Goal: Task Accomplishment & Management: Manage account settings

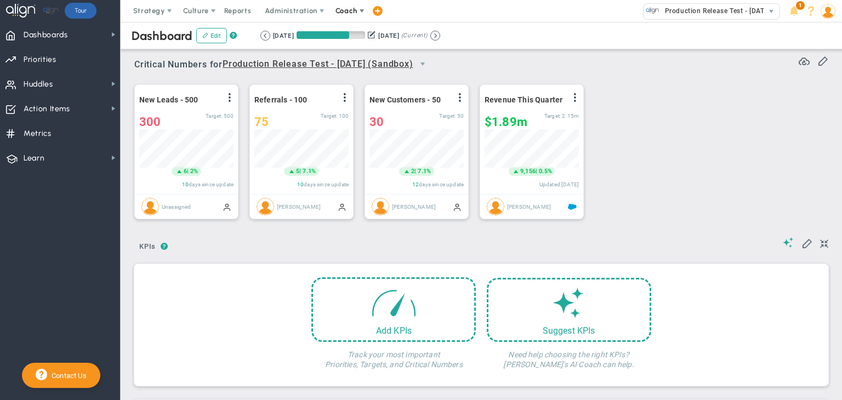
click at [339, 3] on span "Coach" at bounding box center [347, 11] width 40 height 22
click at [347, 30] on span "Schedule Meeting" at bounding box center [366, 33] width 77 height 22
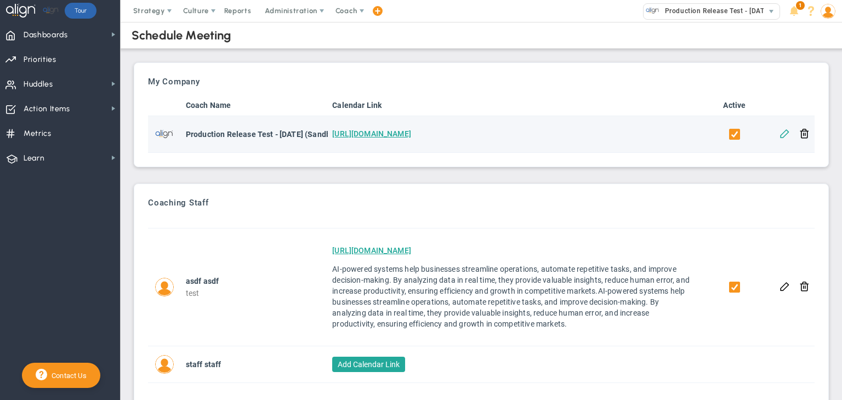
click at [780, 129] on button at bounding box center [785, 133] width 10 height 10
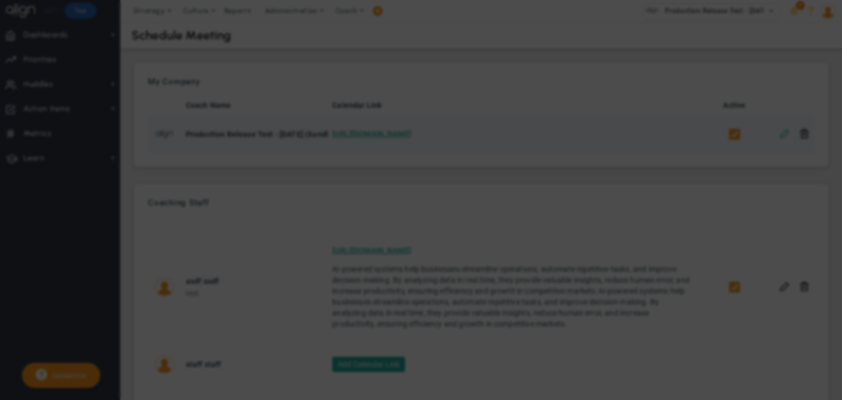
checkbox input "true"
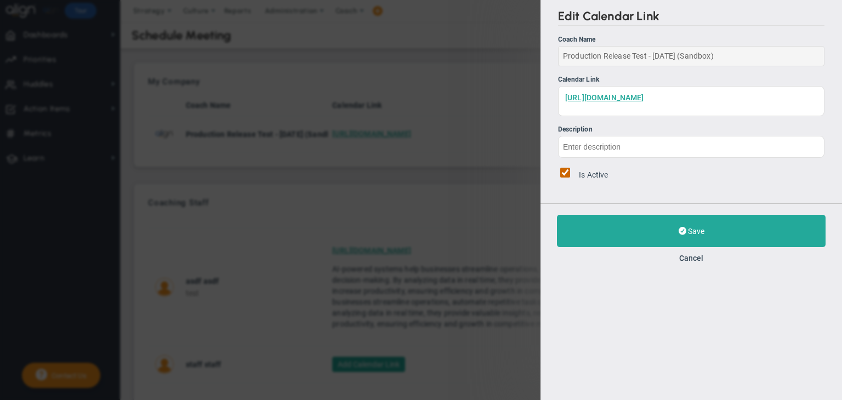
click at [741, 58] on div "Production Release Test - [DATE] (Sandbox)" at bounding box center [691, 56] width 267 height 20
click at [732, 54] on div "Production Release Test - [DATE] (Sandbox)" at bounding box center [691, 56] width 267 height 20
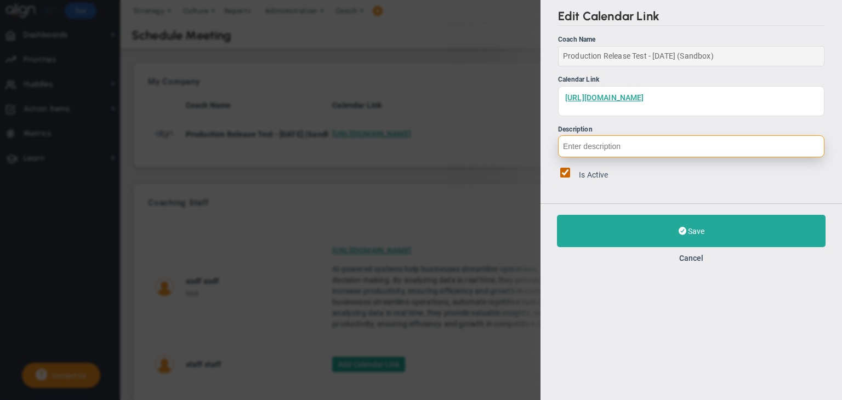
click at [723, 144] on input "Description" at bounding box center [691, 146] width 267 height 22
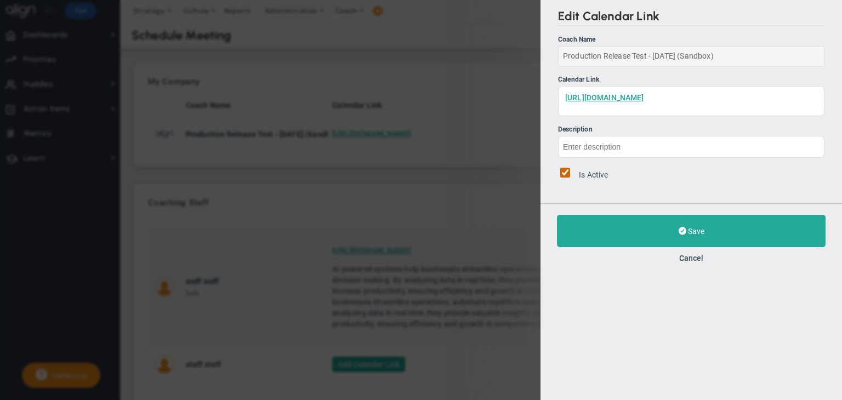
click at [690, 254] on button "Cancel" at bounding box center [691, 258] width 24 height 9
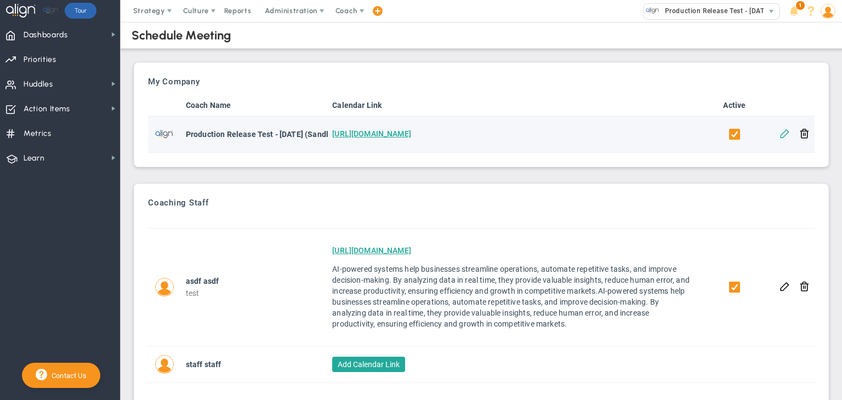
click at [780, 134] on button at bounding box center [785, 133] width 10 height 10
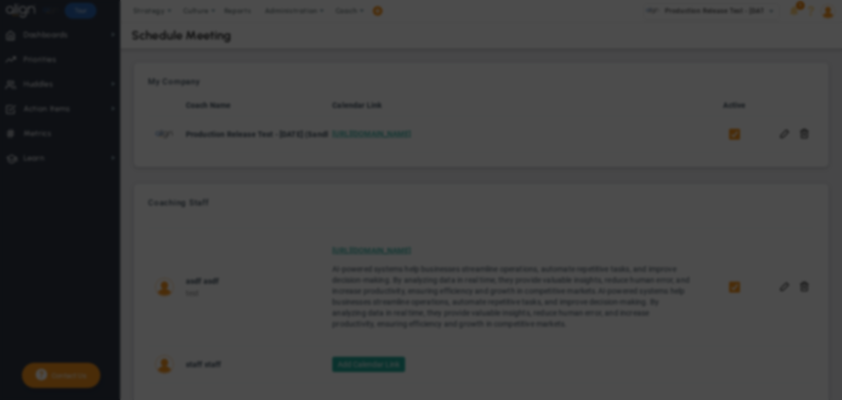
checkbox input "true"
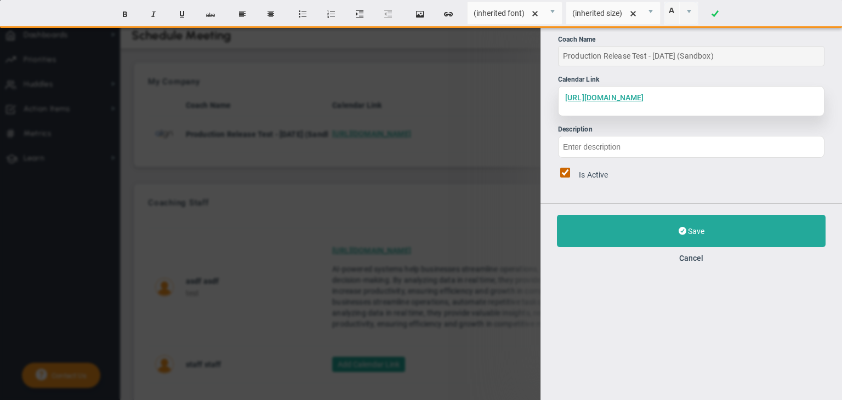
click at [692, 95] on div "[URL][DOMAIN_NAME]" at bounding box center [691, 101] width 267 height 30
click at [689, 95] on div "[DOMAIN_NAME]" at bounding box center [691, 101] width 267 height 30
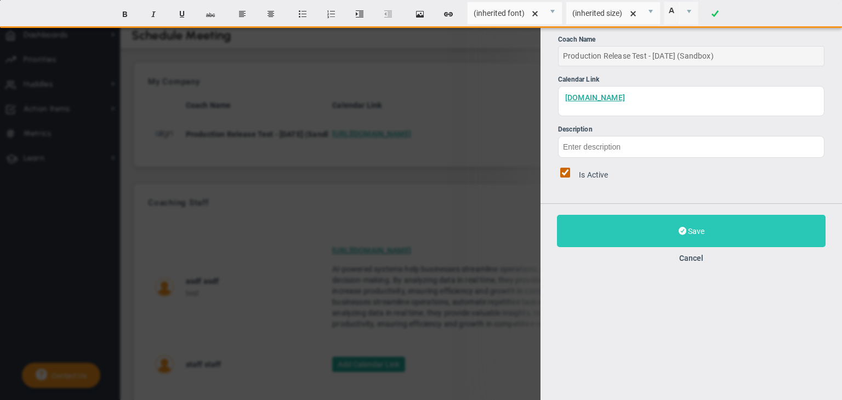
click at [687, 233] on button "Save" at bounding box center [691, 231] width 269 height 32
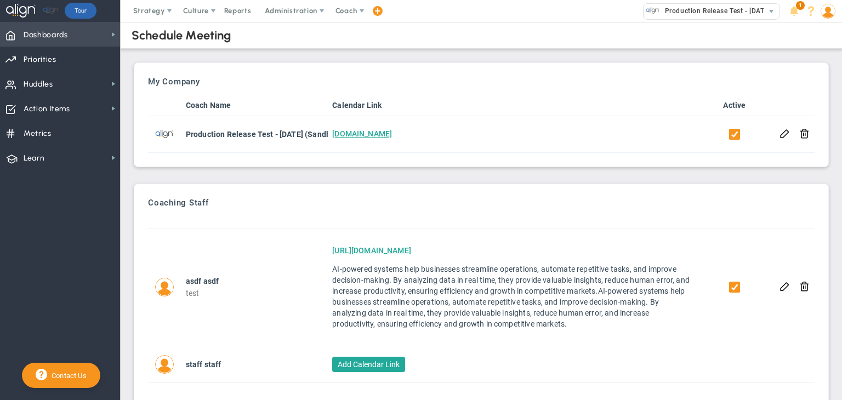
click at [58, 34] on span "Dashboards" at bounding box center [46, 35] width 44 height 23
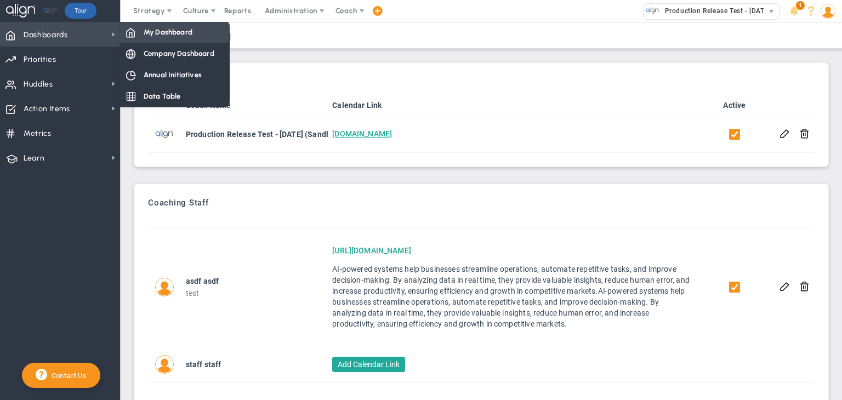
click at [150, 32] on span "My Dashboard" at bounding box center [168, 32] width 49 height 10
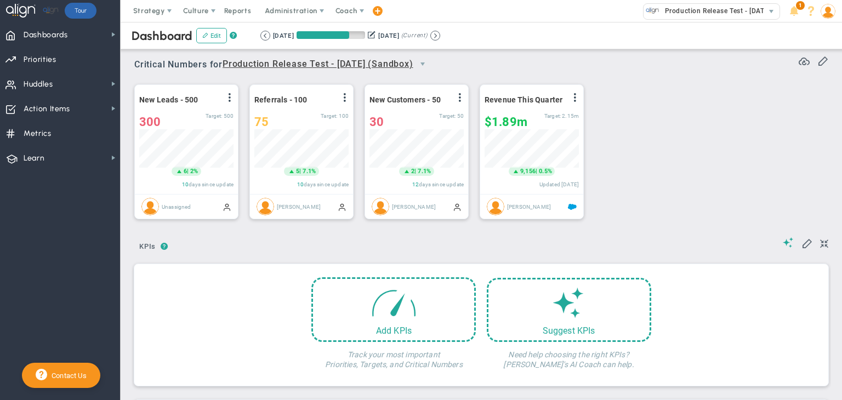
scroll to position [38, 94]
click at [281, 9] on span "Administration" at bounding box center [291, 11] width 52 height 8
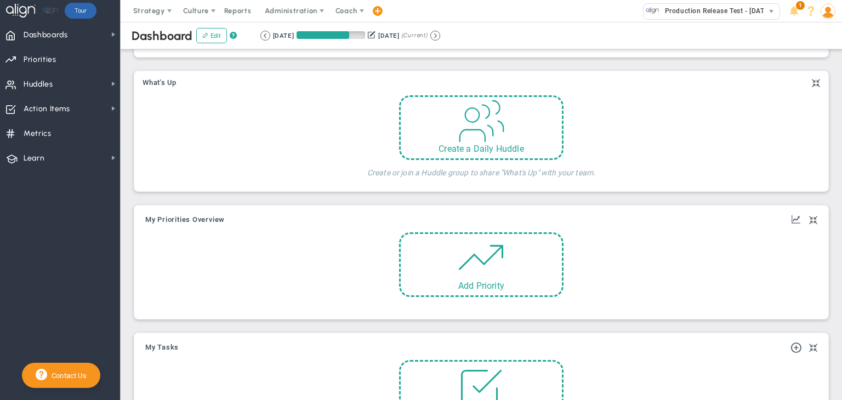
scroll to position [0, 0]
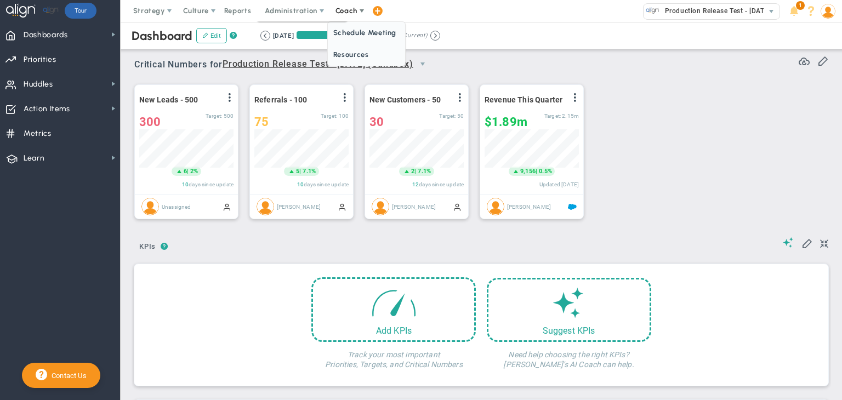
click at [338, 13] on span "Coach" at bounding box center [347, 11] width 22 height 8
click at [344, 29] on span "Schedule Meeting" at bounding box center [366, 33] width 77 height 22
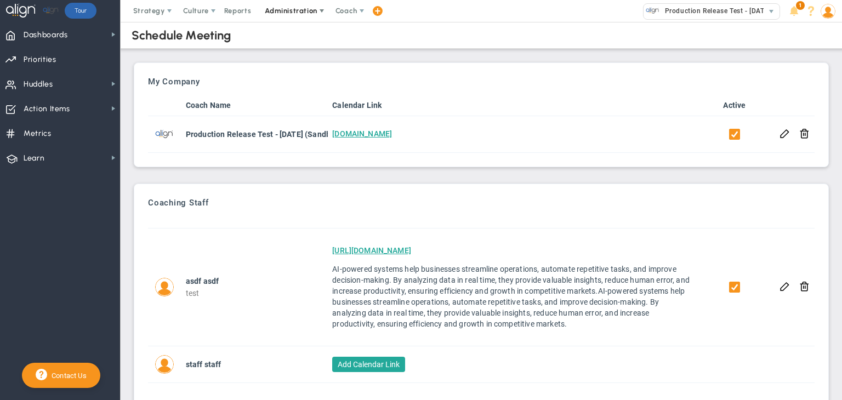
click at [297, 12] on span "Administration" at bounding box center [291, 11] width 52 height 8
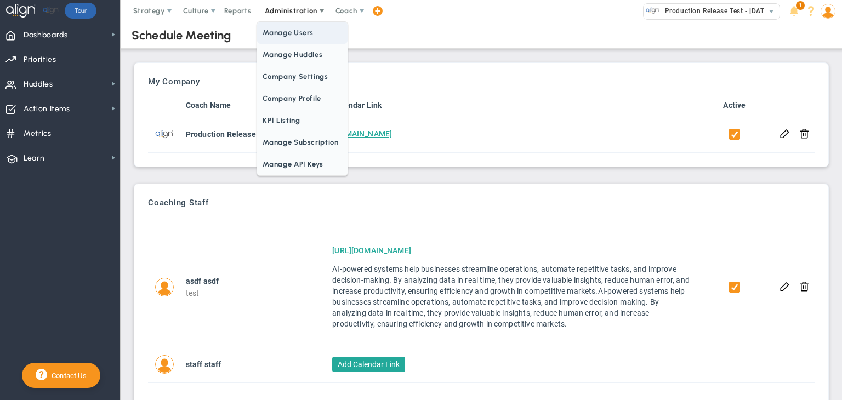
click at [286, 33] on span "Manage Users" at bounding box center [302, 33] width 90 height 22
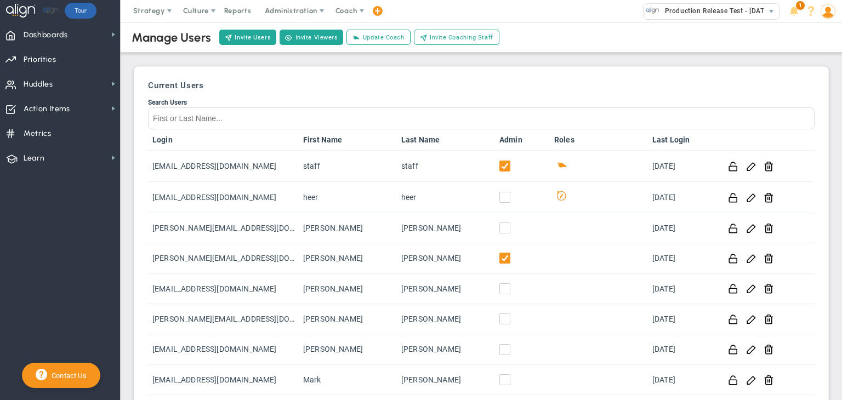
click at [464, 28] on div "Invite Users Invite Viewers Add Coach Update Coach Invite Coaching Staff Send A…" at bounding box center [360, 37] width 284 height 19
click at [441, 36] on span "Invite Coaching Staff" at bounding box center [462, 37] width 64 height 9
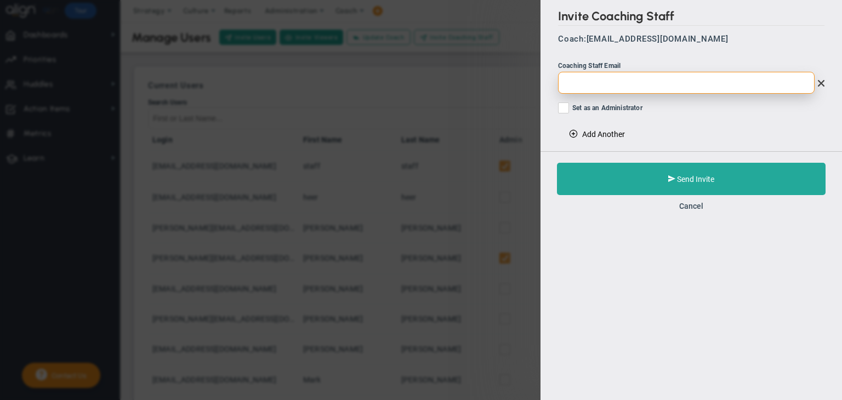
click at [581, 84] on input "email" at bounding box center [686, 83] width 257 height 22
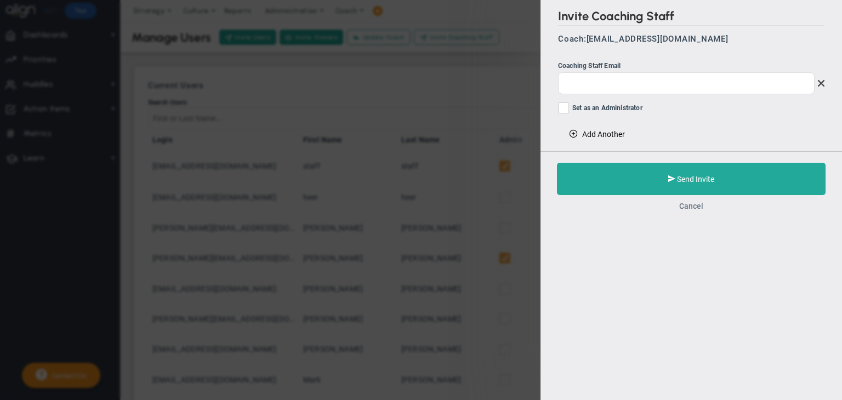
click at [695, 205] on button "Cancel" at bounding box center [691, 206] width 24 height 9
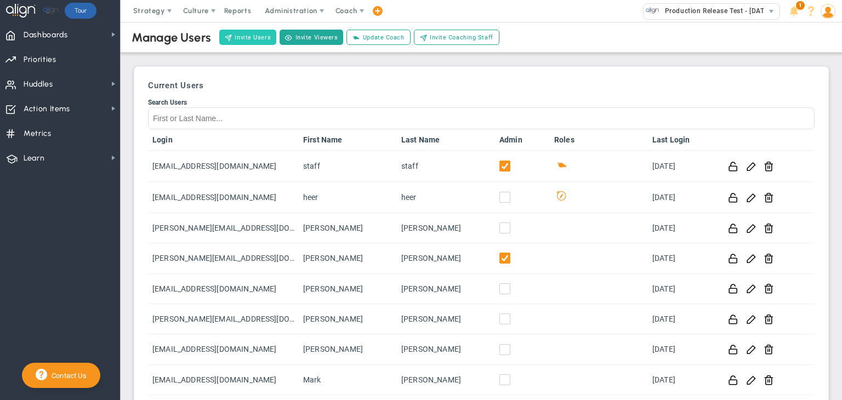
click at [252, 39] on button "Invite Users" at bounding box center [247, 37] width 57 height 15
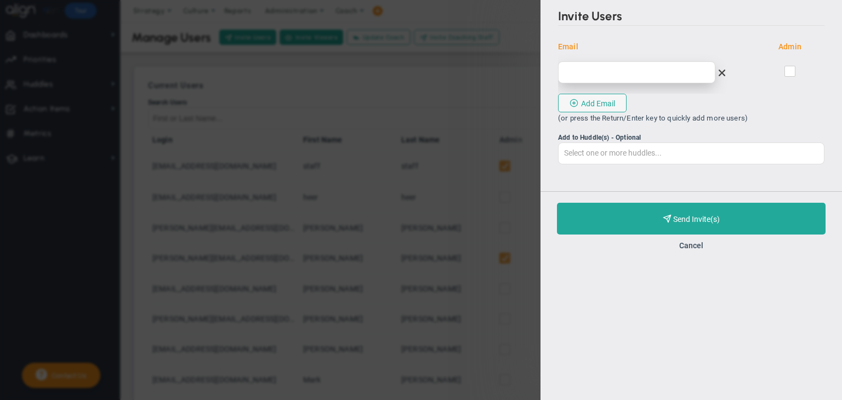
click at [660, 71] on input "email" at bounding box center [636, 72] width 157 height 22
click at [689, 246] on button "Cancel" at bounding box center [691, 245] width 24 height 9
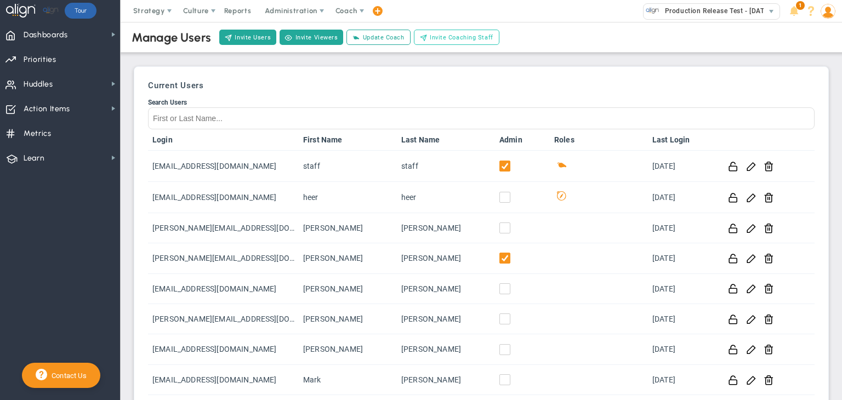
click at [469, 33] on span "Invite Coaching Staff" at bounding box center [462, 37] width 64 height 9
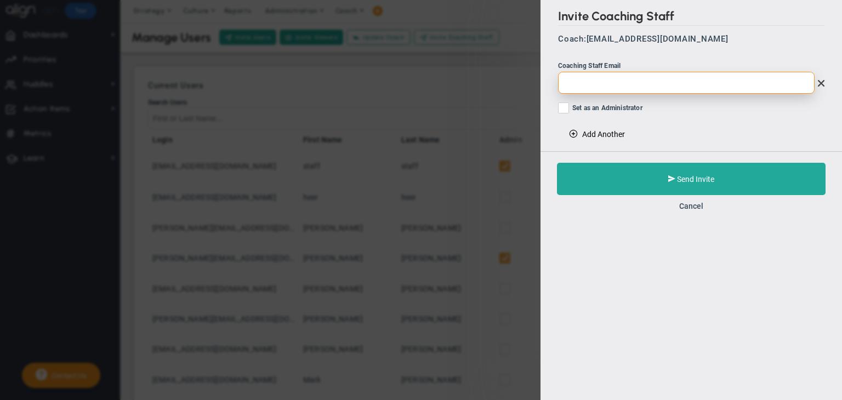
click at [645, 83] on input "email" at bounding box center [686, 83] width 257 height 22
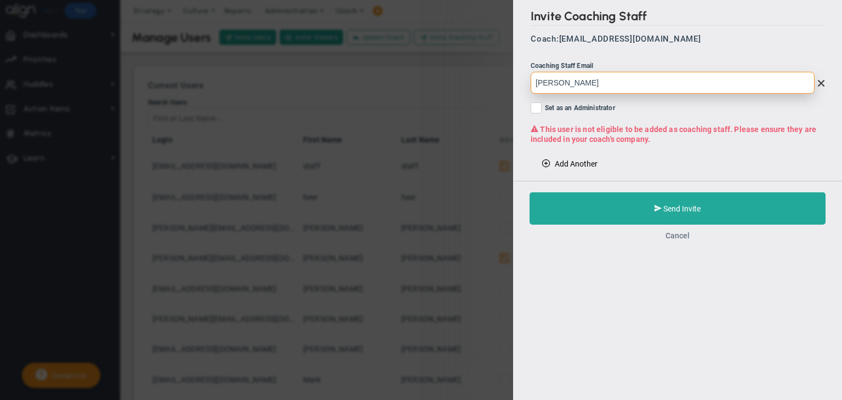
type input "[PERSON_NAME]"
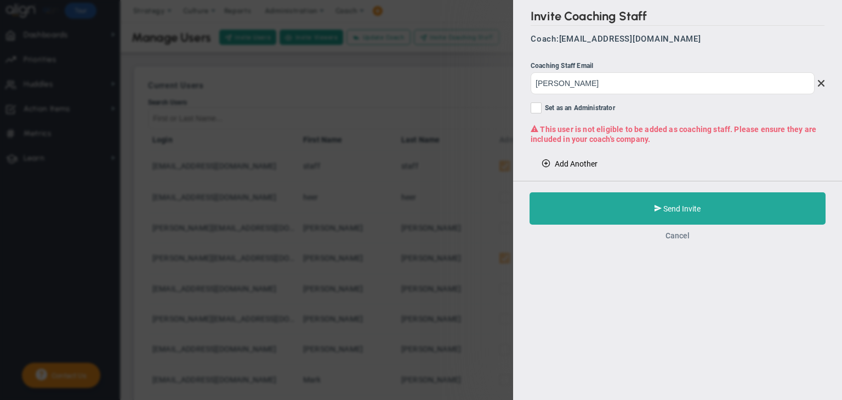
click at [676, 236] on button "Cancel" at bounding box center [678, 235] width 24 height 9
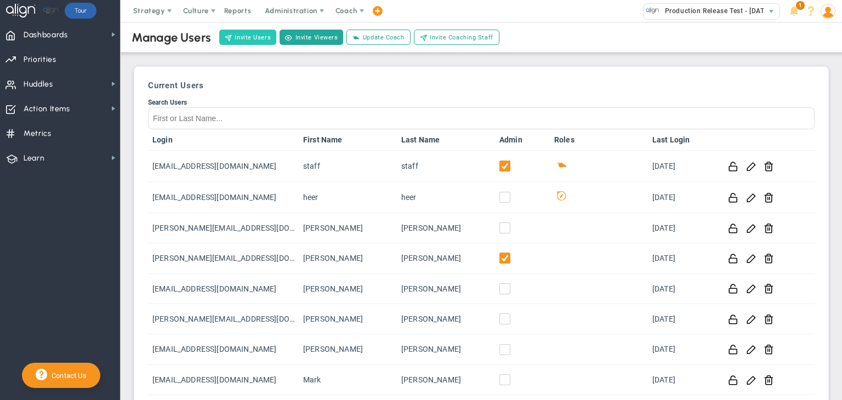
click at [258, 38] on button "Invite Users" at bounding box center [247, 37] width 57 height 15
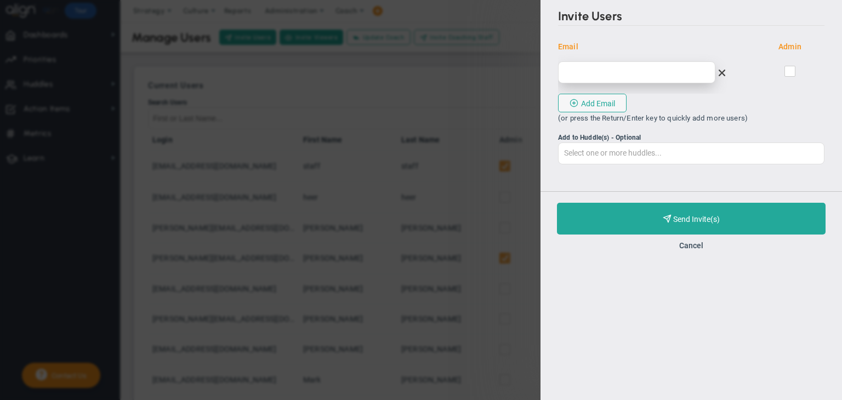
click at [616, 78] on input "email" at bounding box center [636, 72] width 157 height 22
type input "[PERSON_NAME][EMAIL_ADDRESS][DOMAIN_NAME]"
click at [790, 65] on label at bounding box center [790, 71] width 11 height 16
click at [790, 68] on input "checkbox" at bounding box center [790, 73] width 7 height 11
checkbox input "true"
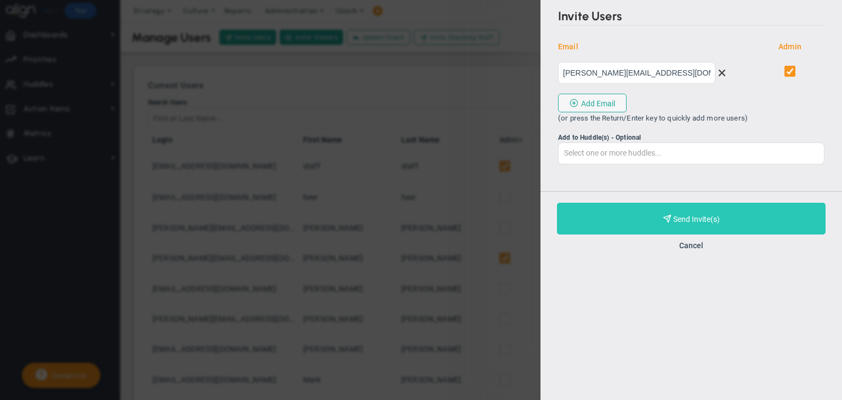
click at [767, 221] on button "Purchase and Send Invite(s) Validating Invite..." at bounding box center [691, 219] width 269 height 32
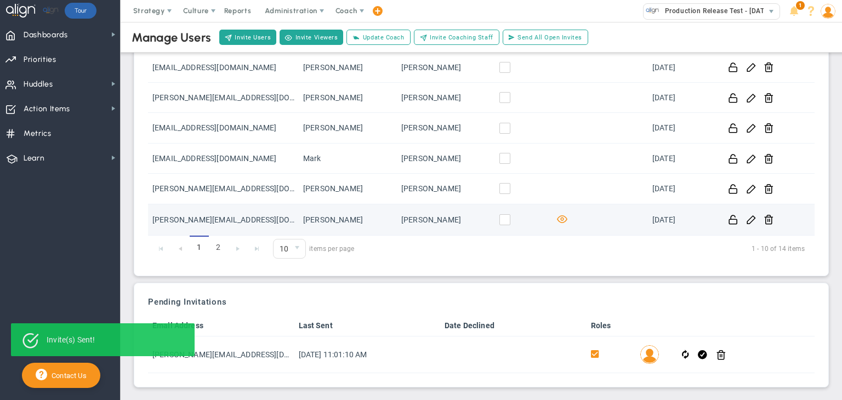
scroll to position [223, 0]
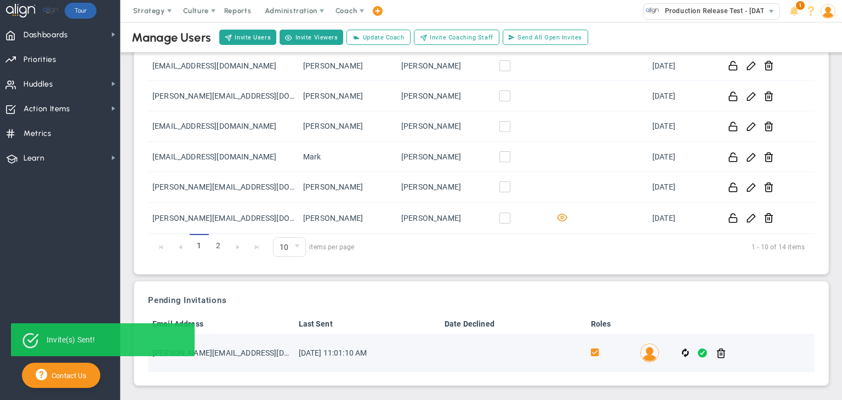
click at [699, 355] on span at bounding box center [702, 353] width 9 height 13
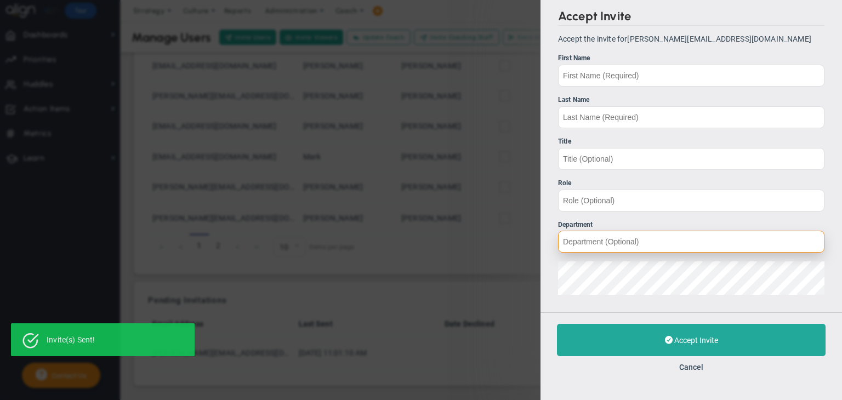
type input "[EMAIL_ADDRESS][DOMAIN_NAME]"
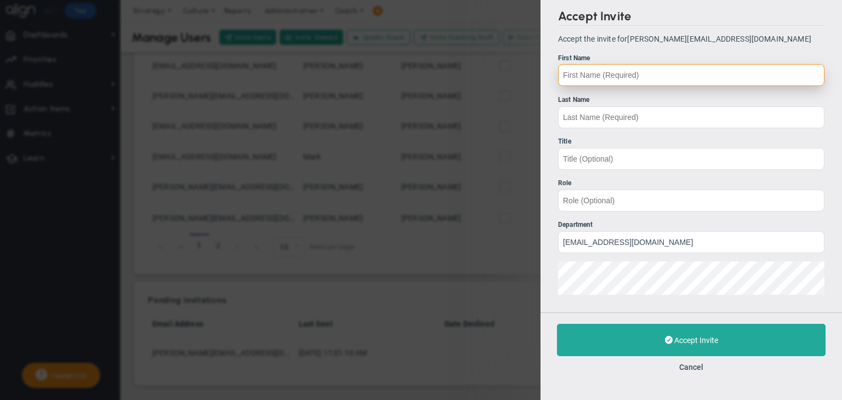
click at [625, 73] on input "First Name" at bounding box center [691, 75] width 267 height 22
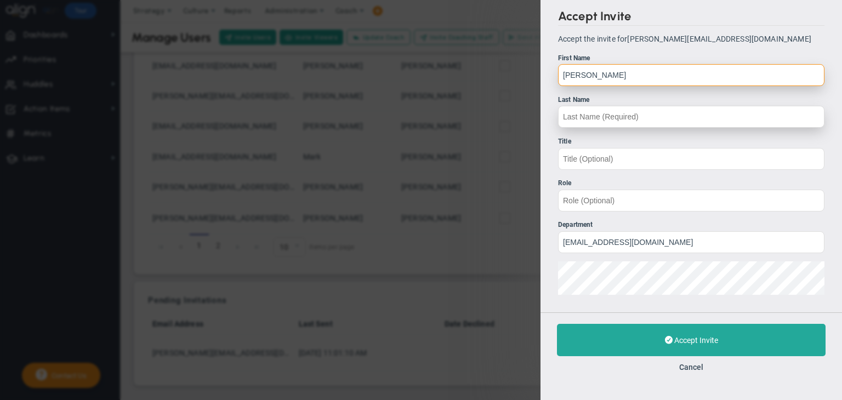
type input "[PERSON_NAME]"
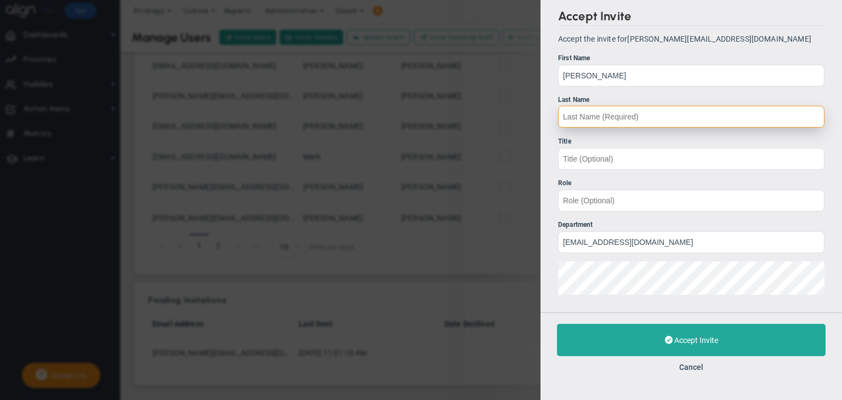
click at [596, 110] on input "Last Name" at bounding box center [691, 117] width 267 height 22
type input "S"
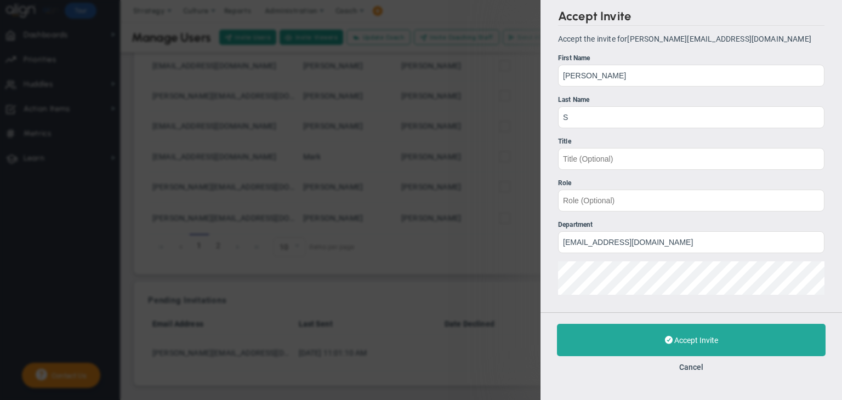
click at [551, 277] on div "Accept Invite Accept the invite for [PERSON_NAME][EMAIL_ADDRESS][DOMAIN_NAME] F…" at bounding box center [692, 156] width 302 height 313
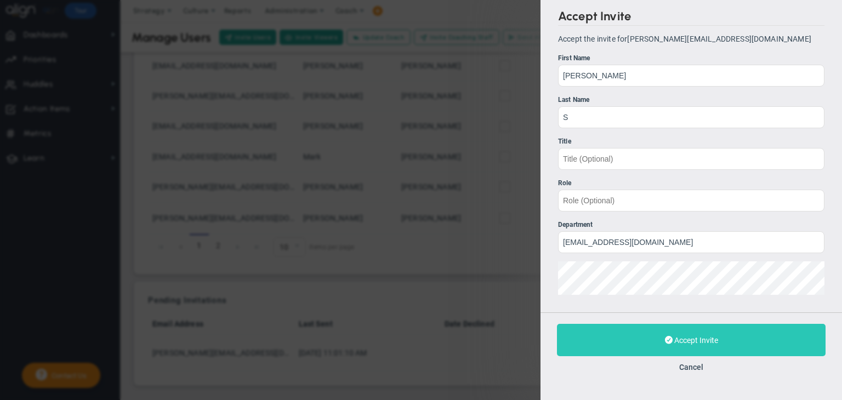
click at [660, 353] on button "Accept Invite" at bounding box center [691, 340] width 269 height 32
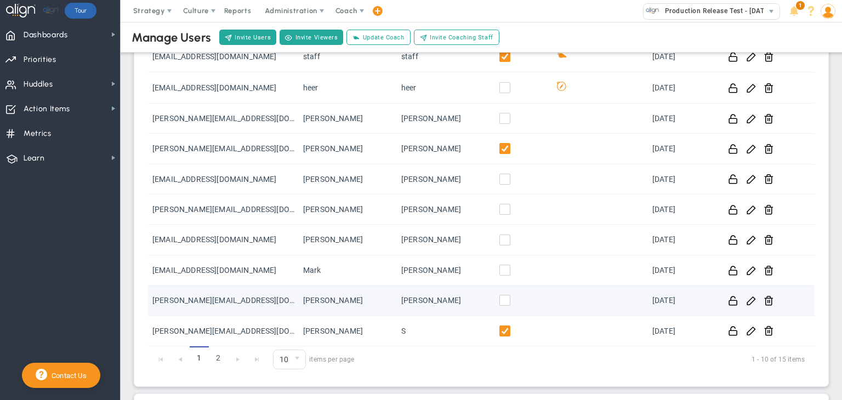
scroll to position [185, 0]
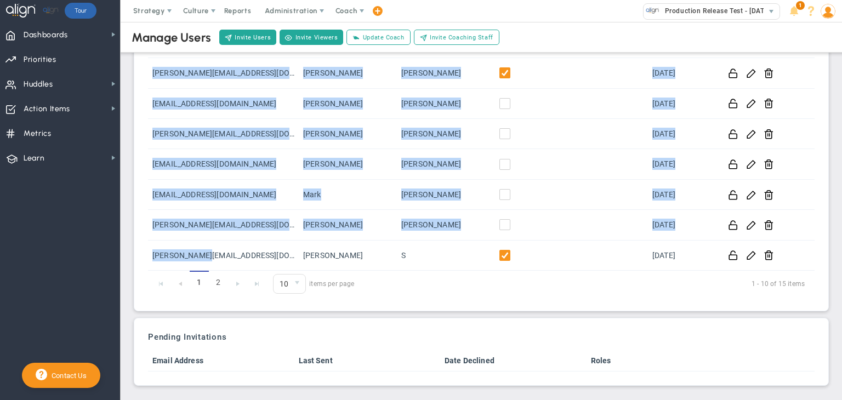
drag, startPoint x: 232, startPoint y: 257, endPoint x: 143, endPoint y: 256, distance: 89.4
click at [143, 256] on div "Current Users Search Users Login First Name Last Name Admin Roles Last Login [E…" at bounding box center [481, 96] width 683 height 418
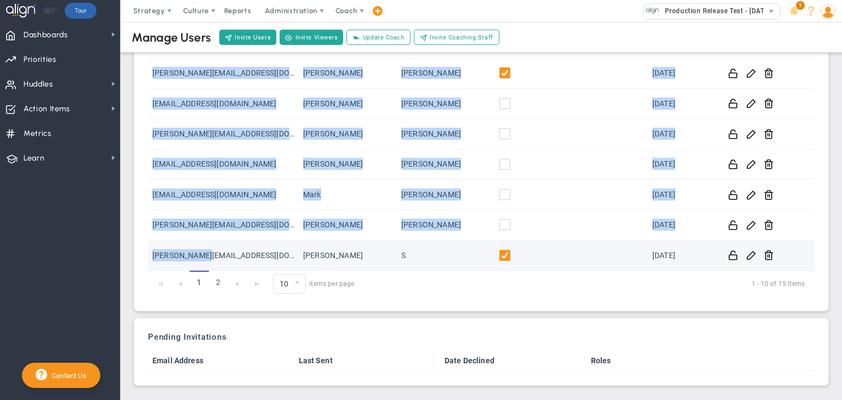
click at [254, 262] on td "[PERSON_NAME][EMAIL_ADDRESS][DOMAIN_NAME]" at bounding box center [223, 256] width 151 height 30
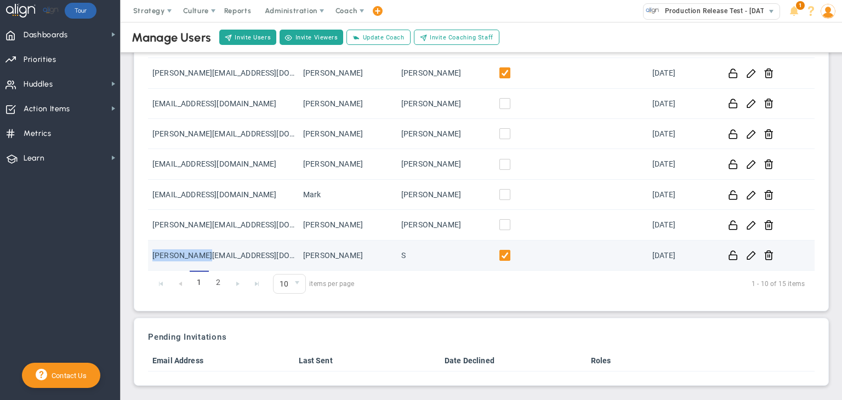
drag, startPoint x: 222, startPoint y: 257, endPoint x: 152, endPoint y: 257, distance: 70.2
click at [152, 257] on td "[PERSON_NAME][EMAIL_ADDRESS][DOMAIN_NAME]" at bounding box center [223, 256] width 151 height 30
copy td "[PERSON_NAME][EMAIL_ADDRESS][DOMAIN_NAME]"
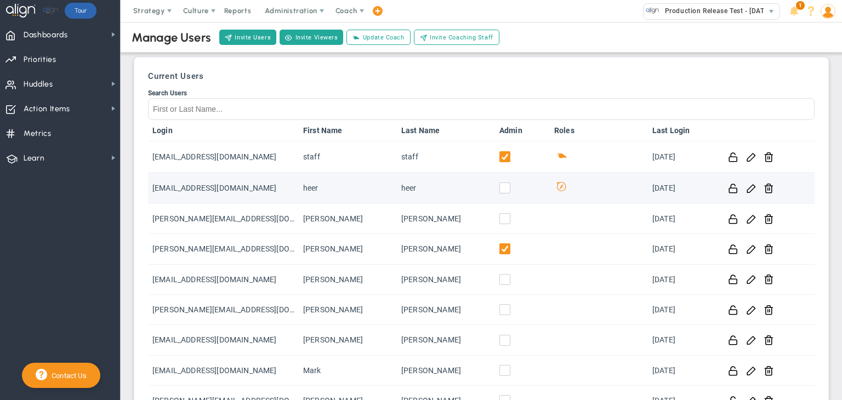
scroll to position [0, 0]
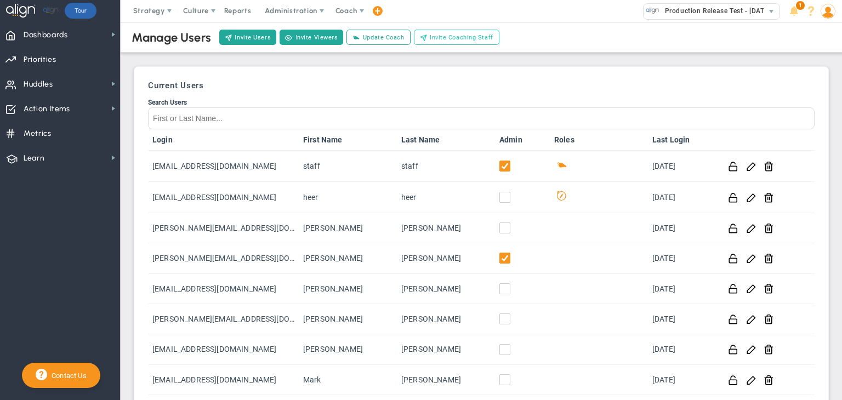
click at [460, 36] on span "Invite Coaching Staff" at bounding box center [462, 37] width 64 height 9
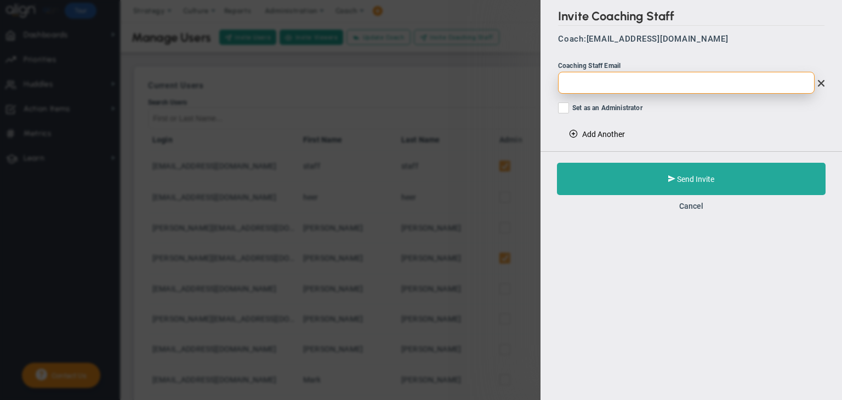
click at [611, 90] on input "email" at bounding box center [686, 83] width 257 height 22
paste input "[PERSON_NAME][EMAIL_ADDRESS][DOMAIN_NAME]"
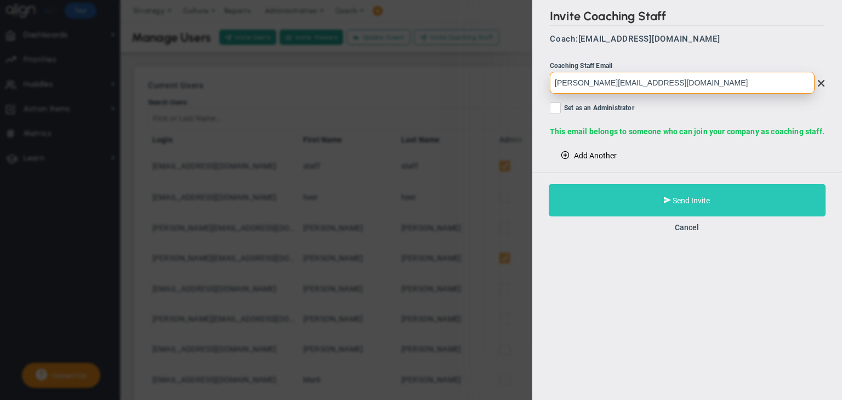
type input "[PERSON_NAME][EMAIL_ADDRESS][DOMAIN_NAME]"
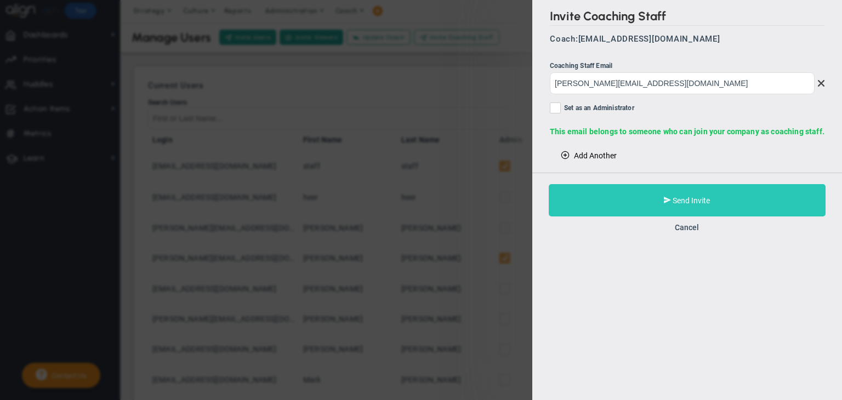
click at [744, 200] on button "Send Invite" at bounding box center [687, 200] width 277 height 32
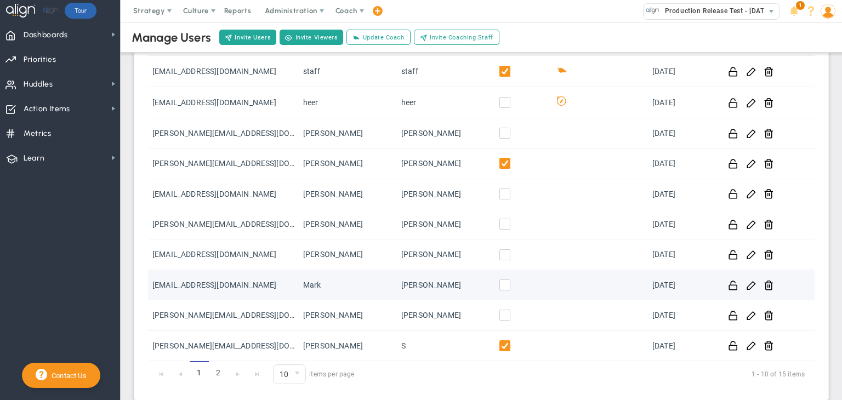
scroll to position [185, 0]
